Goal: Navigation & Orientation: Find specific page/section

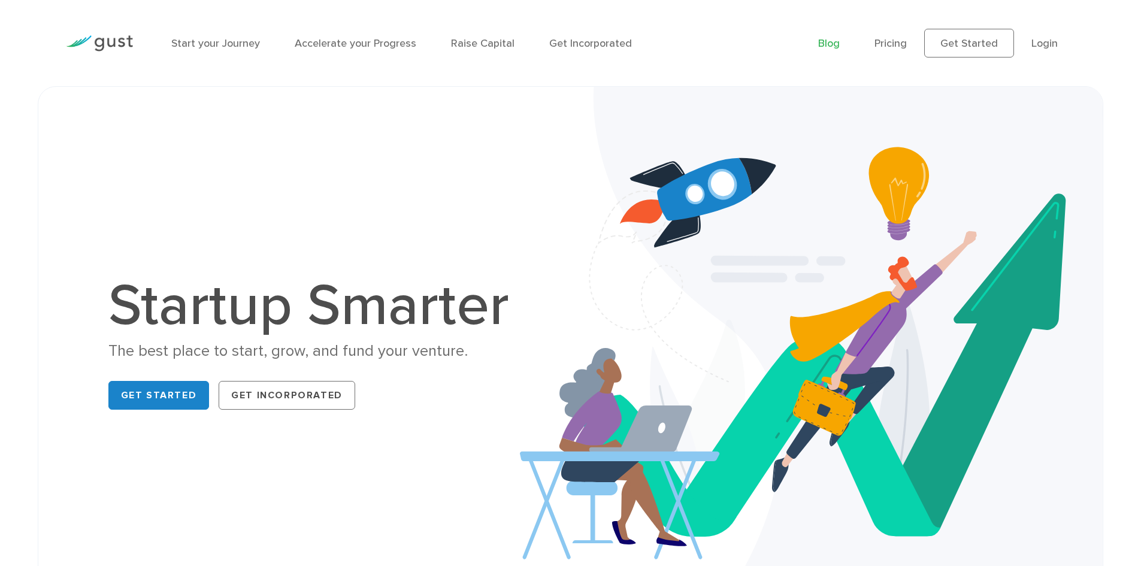
click at [828, 46] on link "Blog" at bounding box center [829, 43] width 22 height 13
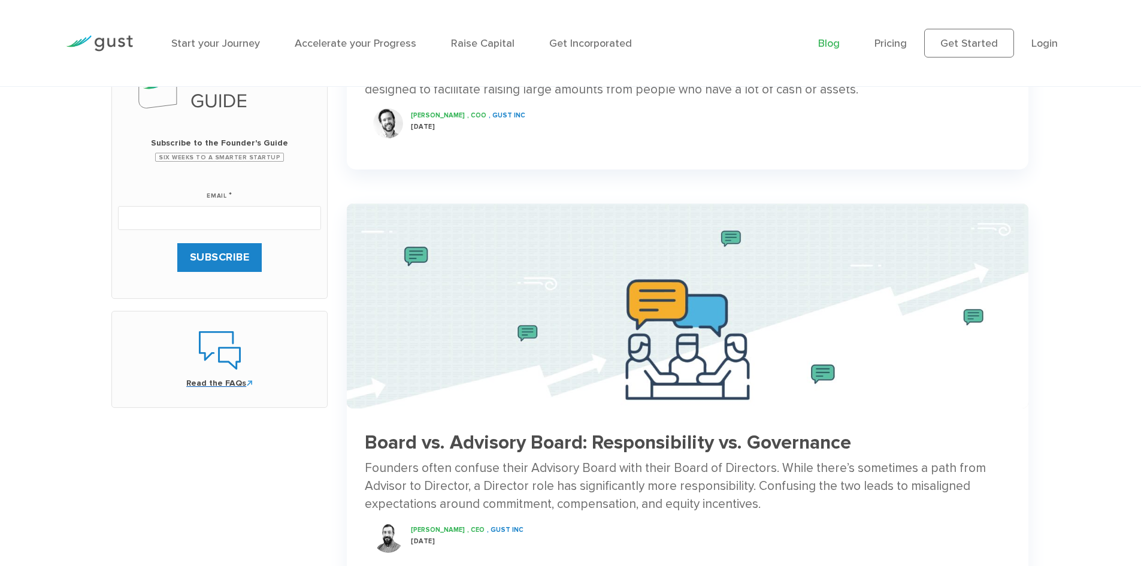
scroll to position [419, 0]
click at [214, 362] on icon at bounding box center [220, 350] width 42 height 42
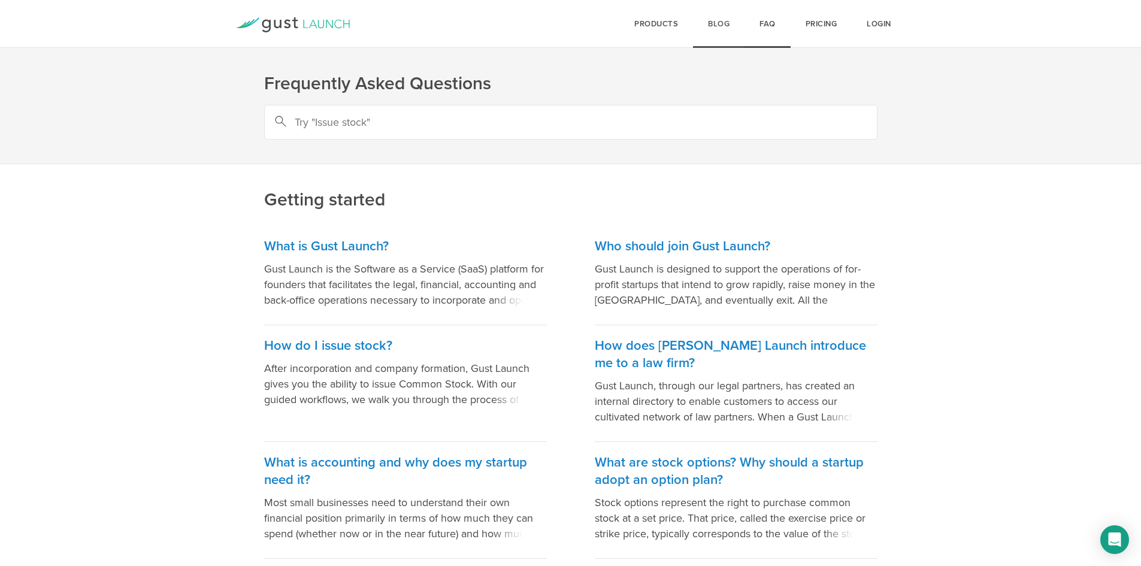
click at [723, 30] on link "Blog" at bounding box center [719, 24] width 52 height 48
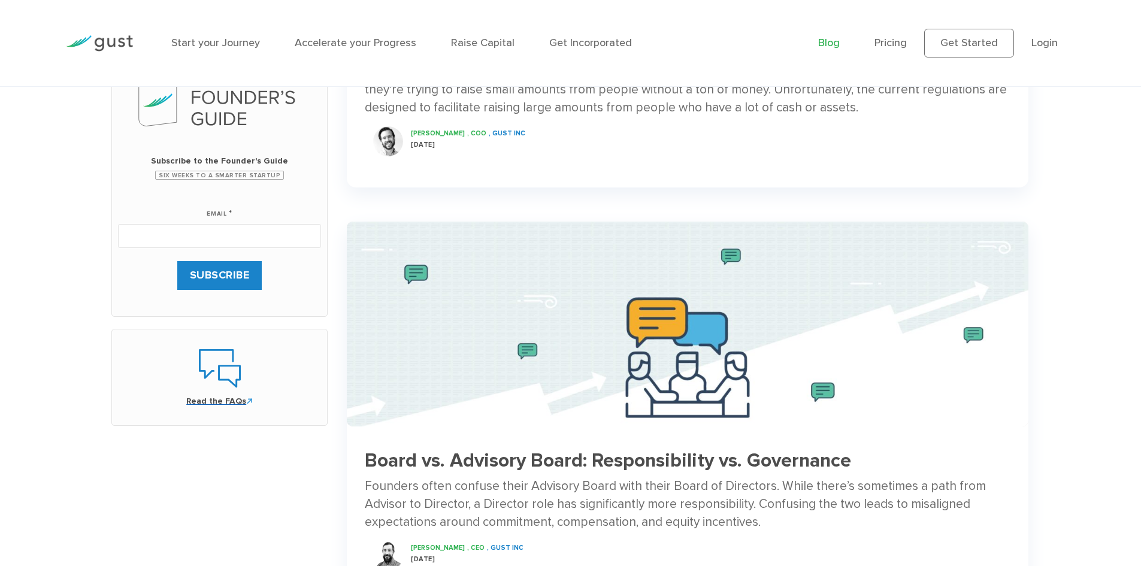
scroll to position [419, 0]
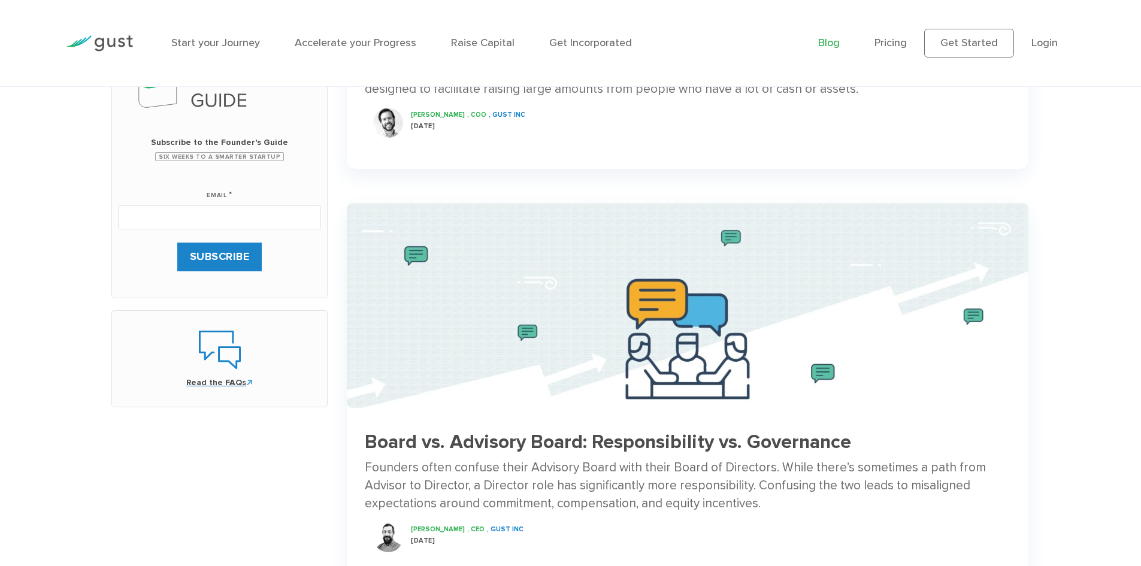
click at [228, 381] on span "Read the FAQs" at bounding box center [219, 383] width 191 height 12
